Goal: Check status: Check status

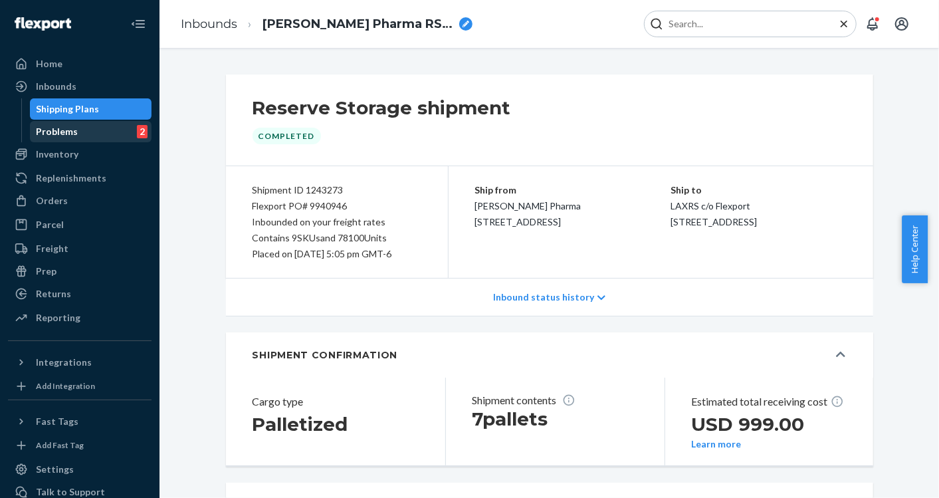
drag, startPoint x: 85, startPoint y: 145, endPoint x: 70, endPoint y: 132, distance: 19.8
click at [85, 145] on div "Inventory" at bounding box center [79, 154] width 141 height 19
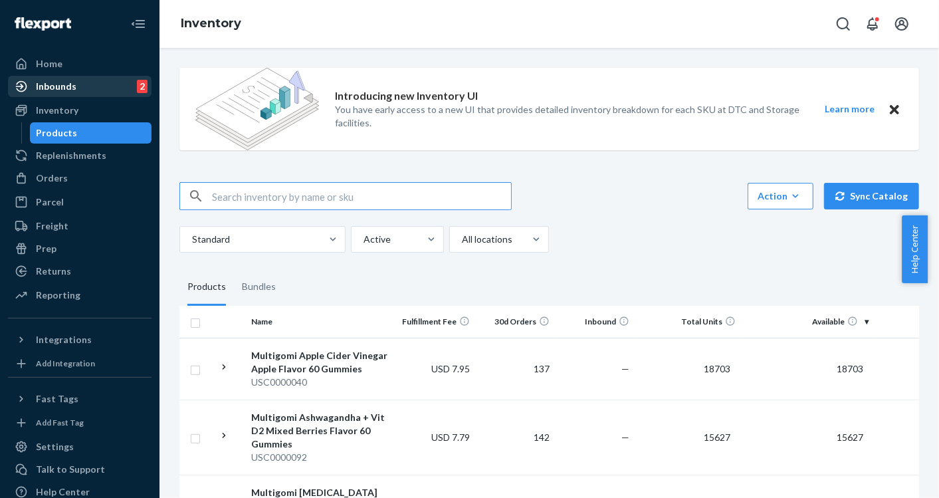
click at [73, 85] on div "Inbounds" at bounding box center [56, 86] width 41 height 13
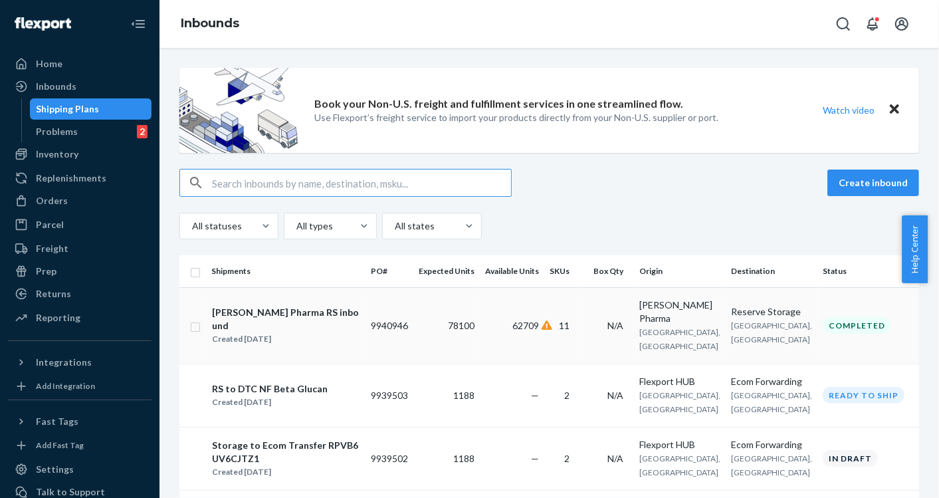
click at [261, 320] on div "Book your Non-U.S. freight and fulfillment services in one streamlined flow. Us…" at bounding box center [548, 273] width 779 height 450
click at [261, 320] on div "[PERSON_NAME] Pharma RS inbound" at bounding box center [286, 319] width 148 height 27
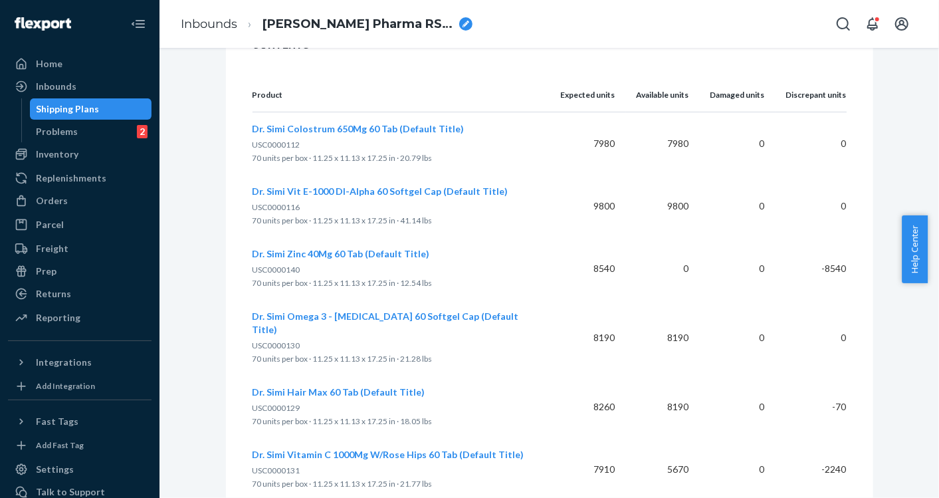
scroll to position [812, 0]
